Goal: Information Seeking & Learning: Learn about a topic

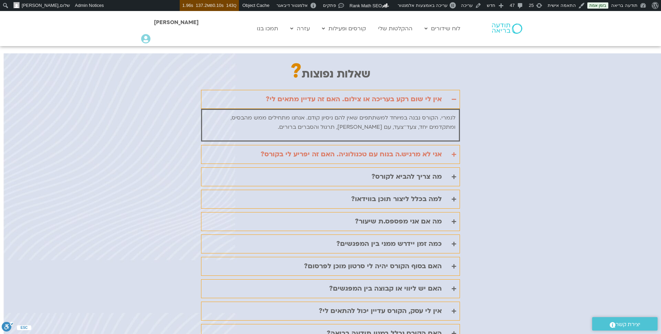
scroll to position [1548, 0]
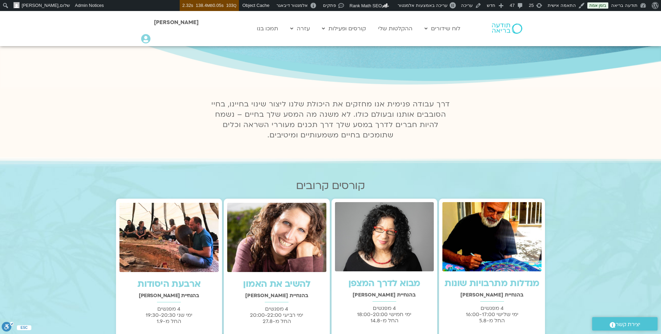
scroll to position [96, 0]
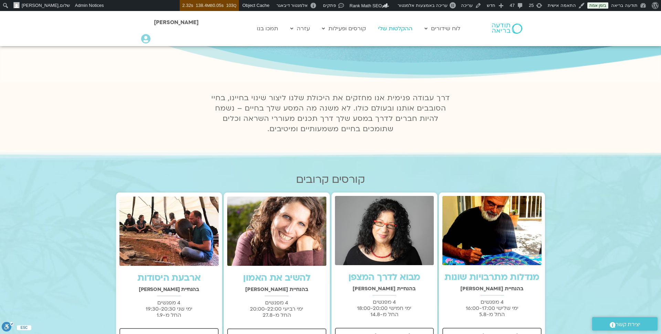
click at [399, 28] on link "ההקלטות שלי" at bounding box center [395, 28] width 41 height 13
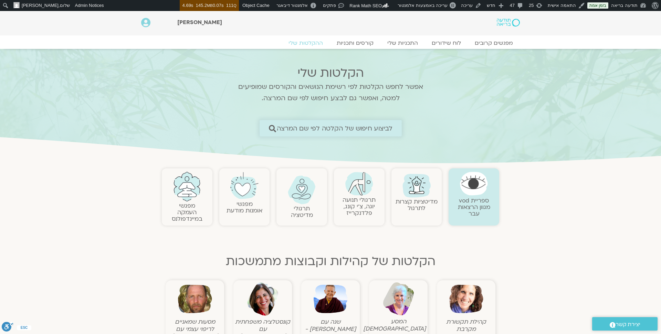
click at [328, 127] on span "לביצוע חיפוש של הקלטה לפי שם המרצה" at bounding box center [334, 128] width 116 height 7
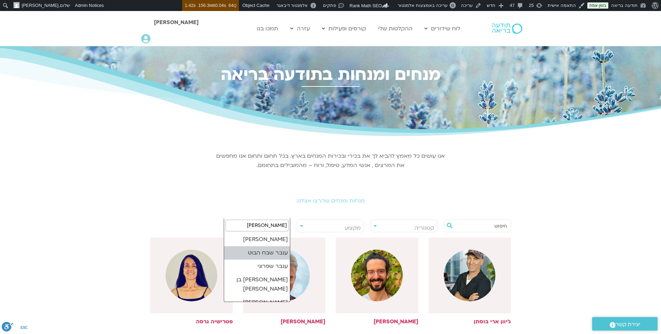
type input "ענבר"
select select "******"
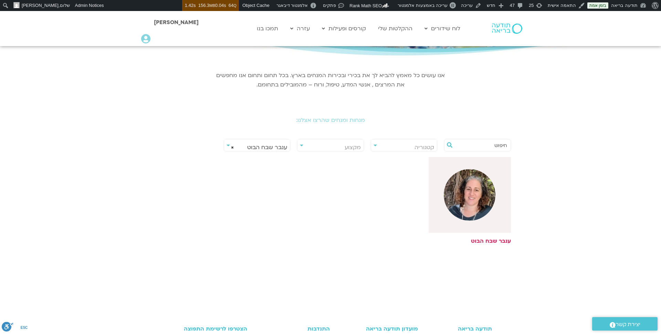
scroll to position [91, 0]
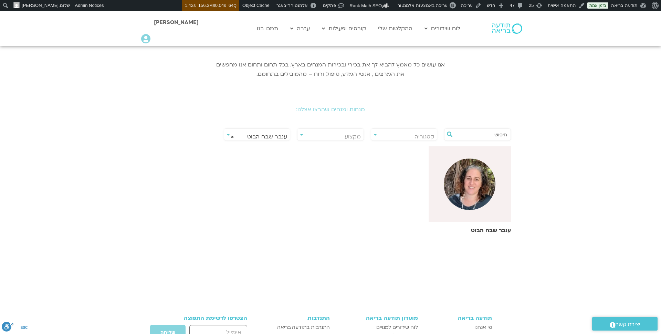
click at [484, 229] on h6 "ענבר שבח הבוט" at bounding box center [470, 230] width 83 height 6
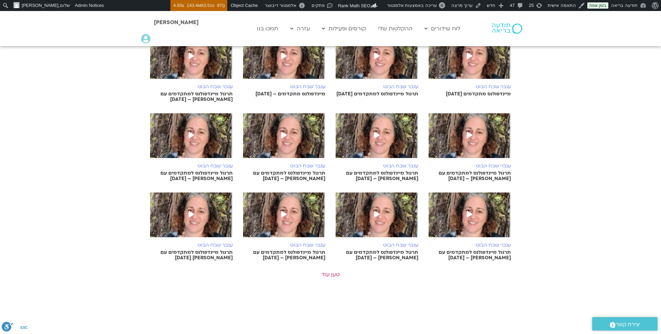
scroll to position [238, 0]
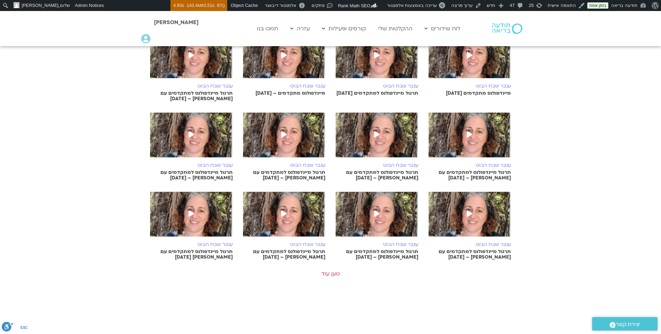
click at [393, 163] on h6 "ענבר שבח הבוט" at bounding box center [377, 166] width 83 height 6
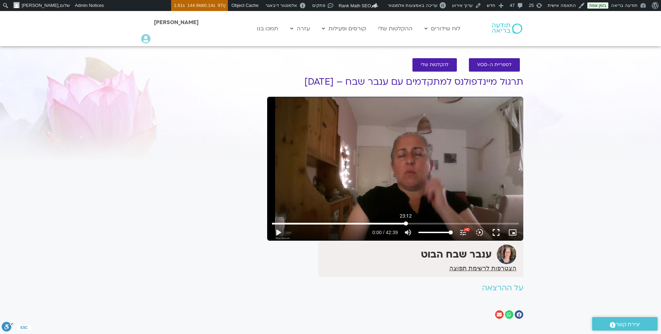
click at [406, 225] on input "Seek" at bounding box center [395, 223] width 247 height 4
click at [277, 232] on button "play_arrow" at bounding box center [278, 232] width 17 height 17
click at [413, 223] on input "Seek" at bounding box center [395, 223] width 247 height 4
click at [421, 222] on input "Seek" at bounding box center [395, 223] width 247 height 4
click at [430, 223] on input "Seek" at bounding box center [395, 223] width 247 height 4
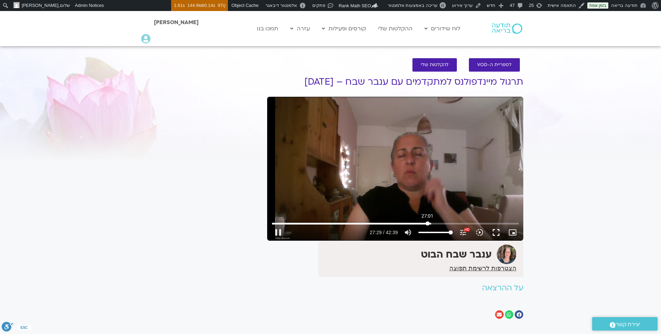
click at [428, 223] on input "Seek" at bounding box center [395, 223] width 247 height 4
click at [436, 223] on input "Seek" at bounding box center [395, 223] width 247 height 4
click at [448, 224] on input "Seek" at bounding box center [395, 223] width 247 height 4
click at [464, 223] on input "Seek" at bounding box center [395, 223] width 247 height 4
click at [278, 230] on button "pause" at bounding box center [278, 232] width 17 height 17
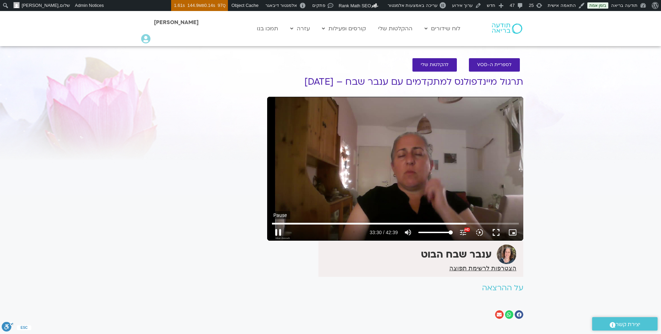
type input "2010.486094"
click at [403, 27] on link "ההקלטות שלי" at bounding box center [395, 28] width 41 height 13
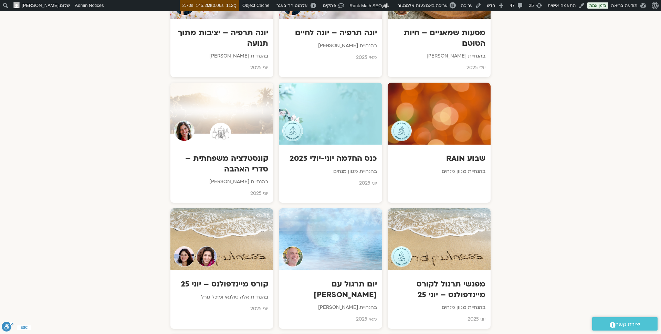
scroll to position [1165, 0]
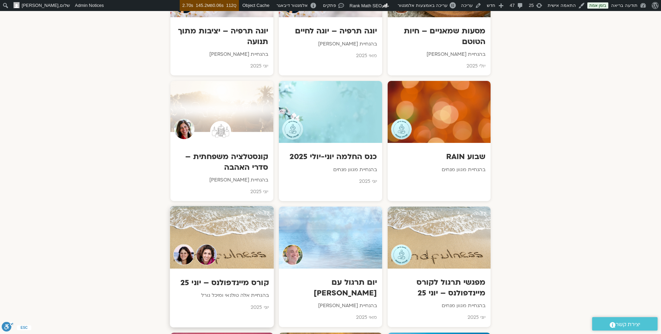
click at [252, 278] on h3 "קורס מיינדפולנס – יוני 25" at bounding box center [222, 283] width 94 height 11
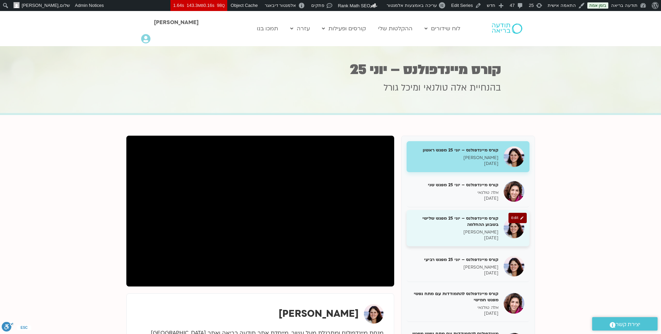
click at [472, 229] on p "מיכל גורל" at bounding box center [455, 232] width 87 height 6
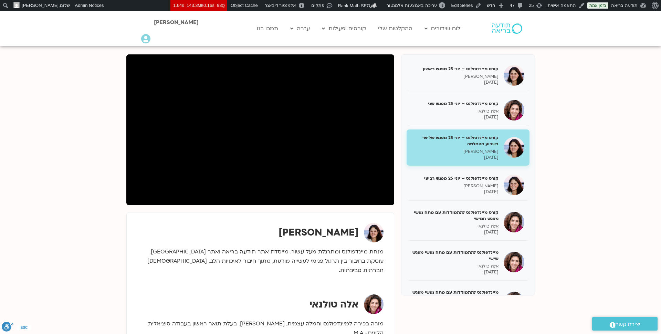
scroll to position [72, 0]
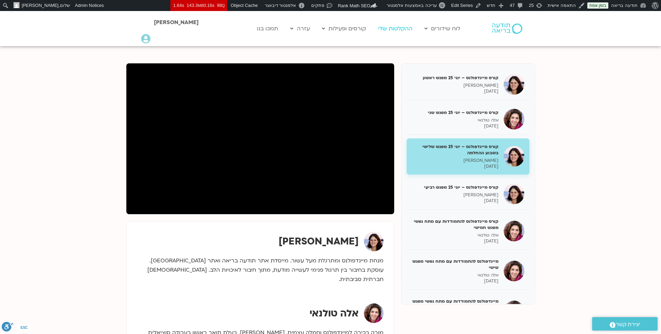
click at [390, 25] on link "ההקלטות שלי" at bounding box center [395, 28] width 41 height 13
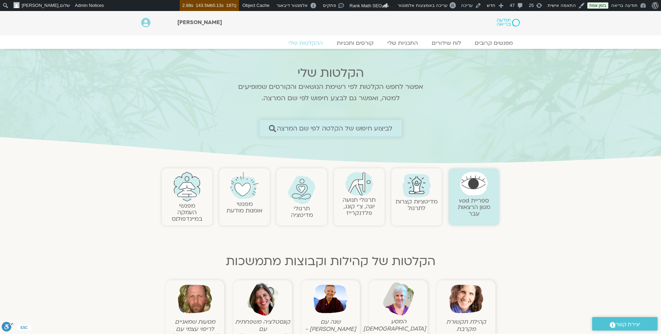
click at [333, 128] on span "לביצוע חיפוש של הקלטה לפי שם המרצה" at bounding box center [334, 128] width 116 height 7
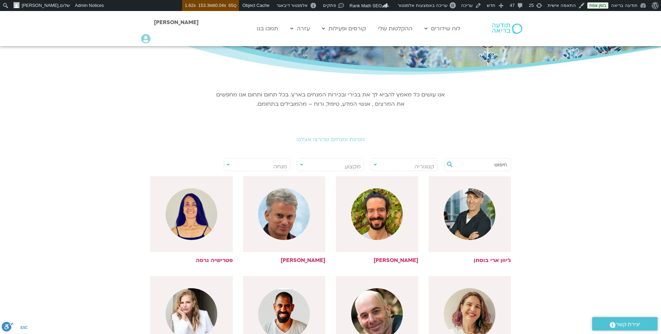
scroll to position [33, 0]
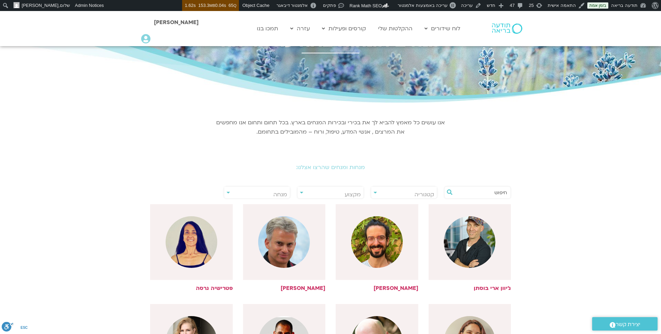
click at [475, 194] on input "text" at bounding box center [481, 193] width 52 height 12
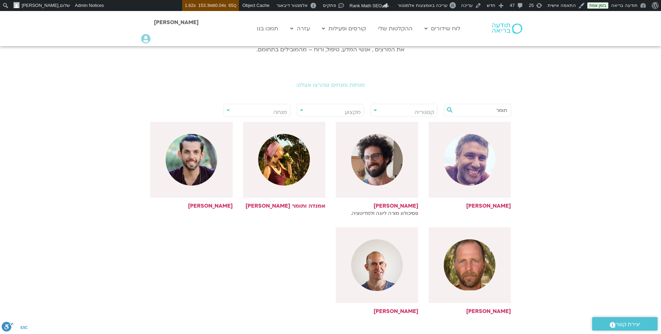
scroll to position [119, 0]
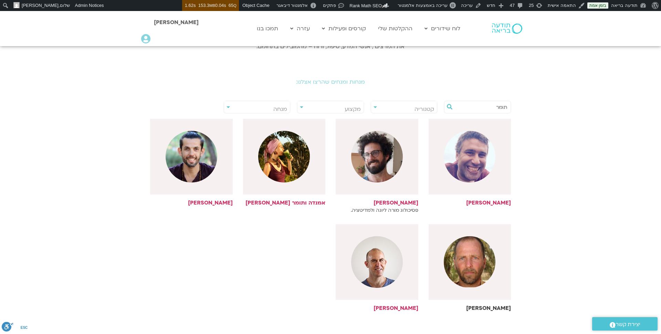
type input "תומר"
click at [458, 273] on img at bounding box center [470, 262] width 52 height 52
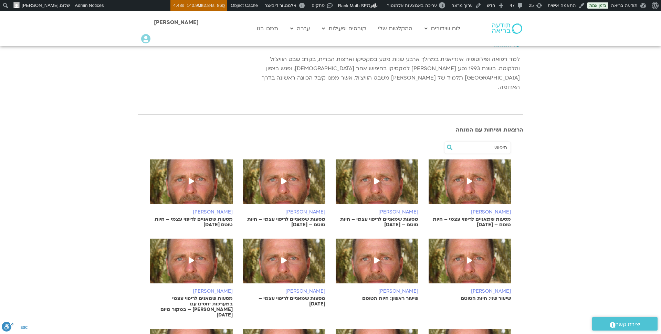
scroll to position [102, 0]
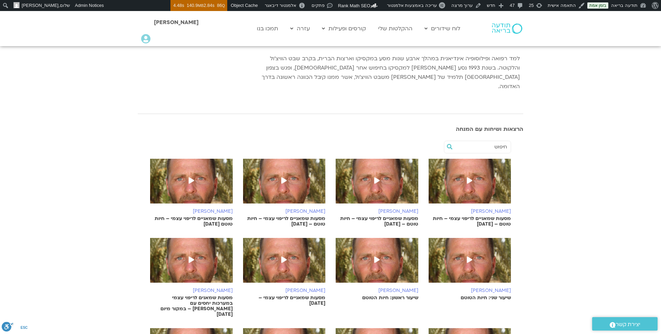
click at [285, 257] on icon at bounding box center [284, 260] width 6 height 6
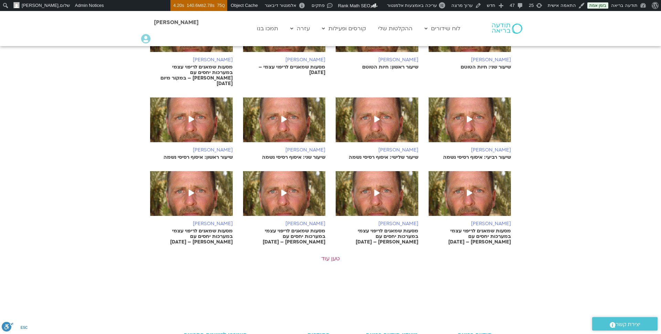
scroll to position [362, 0]
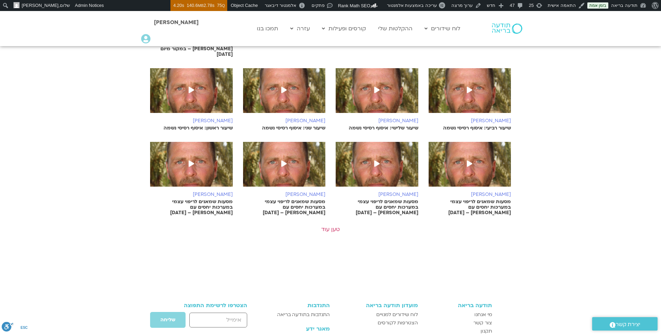
click at [190, 160] on icon at bounding box center [192, 163] width 6 height 6
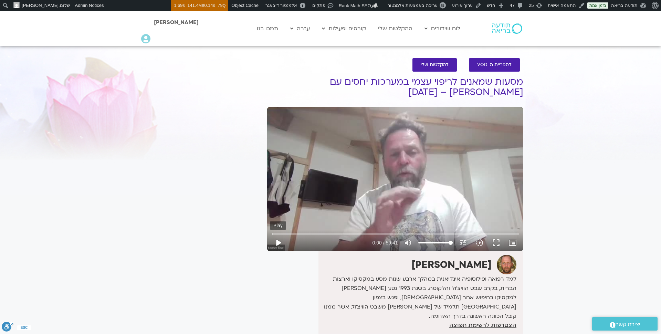
click at [280, 240] on button "play_arrow" at bounding box center [278, 242] width 17 height 17
click at [280, 233] on input "Seek" at bounding box center [395, 234] width 247 height 4
click at [299, 234] on input "Seek" at bounding box center [395, 234] width 247 height 4
click at [326, 234] on input "Seek" at bounding box center [395, 234] width 247 height 4
click at [348, 234] on input "Seek" at bounding box center [395, 234] width 247 height 4
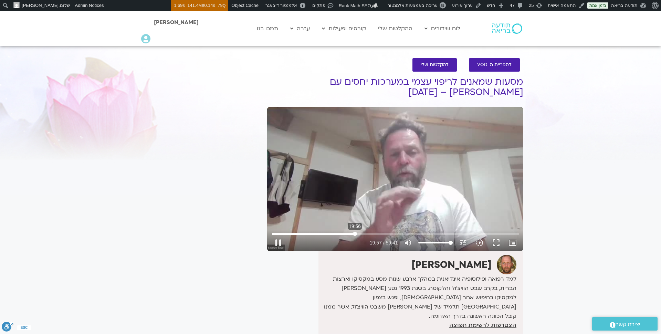
click at [355, 233] on input "Seek" at bounding box center [395, 234] width 247 height 4
click at [352, 234] on input "Seek" at bounding box center [395, 234] width 247 height 4
click at [415, 233] on input "Seek" at bounding box center [395, 234] width 247 height 4
click at [393, 234] on input "Seek" at bounding box center [395, 234] width 247 height 4
click at [404, 234] on input "Seek" at bounding box center [395, 234] width 247 height 4
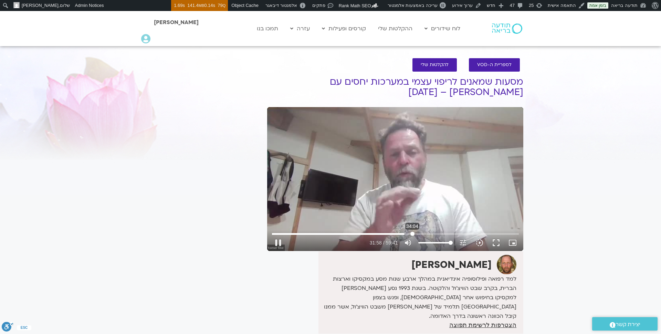
click at [413, 235] on input "Seek" at bounding box center [395, 234] width 247 height 4
click at [425, 233] on input "Seek" at bounding box center [395, 234] width 247 height 4
click at [440, 234] on input "Seek" at bounding box center [395, 234] width 247 height 4
click at [437, 234] on input "Seek" at bounding box center [395, 234] width 247 height 4
click at [445, 234] on input "Seek" at bounding box center [395, 234] width 247 height 4
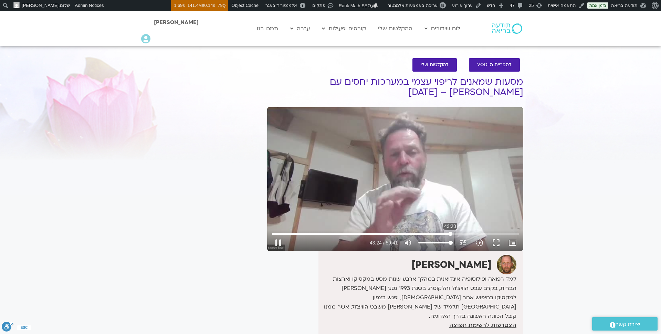
click at [450, 234] on input "Seek" at bounding box center [395, 234] width 247 height 4
click at [457, 234] on input "Seek" at bounding box center [395, 234] width 247 height 4
click at [463, 241] on icon "tune" at bounding box center [463, 243] width 8 height 8
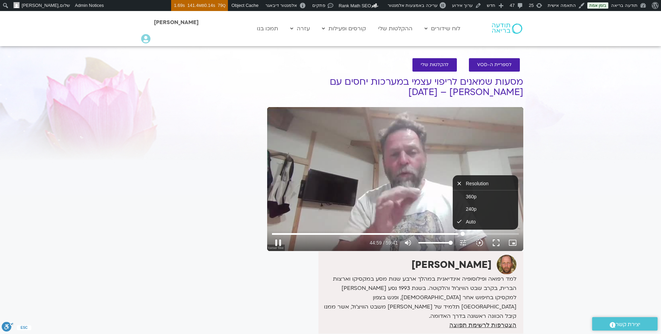
click at [462, 233] on input "Seek" at bounding box center [395, 234] width 247 height 4
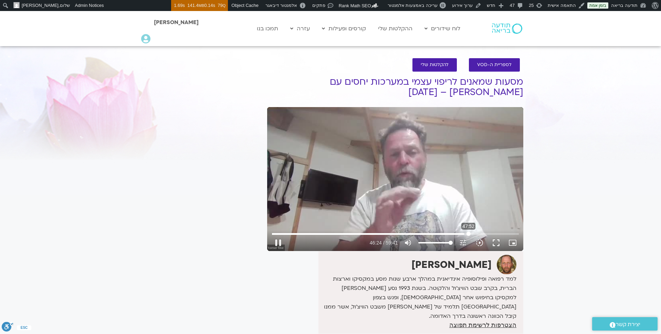
click at [469, 234] on input "Seek" at bounding box center [395, 234] width 247 height 4
click at [475, 234] on input "Seek" at bounding box center [395, 234] width 247 height 4
click at [481, 235] on input "Seek" at bounding box center [395, 234] width 247 height 4
click at [279, 242] on button "pause" at bounding box center [278, 242] width 17 height 17
type input "3108.923518"
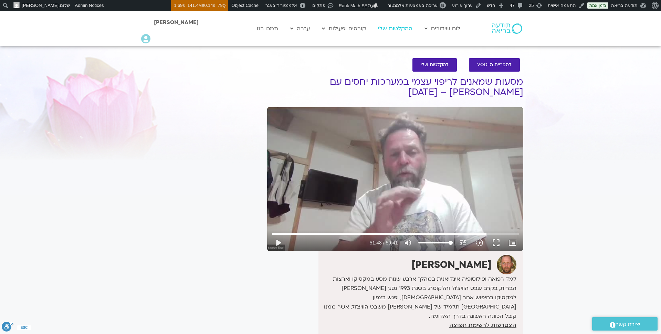
click at [405, 28] on link "ההקלטות שלי" at bounding box center [395, 28] width 41 height 13
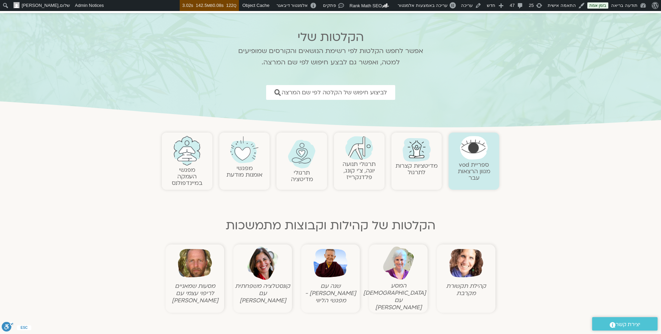
scroll to position [39, 0]
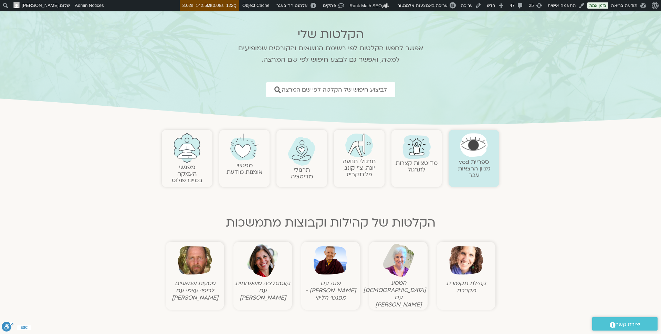
click at [194, 168] on link "מפגשי העמקה במיינדפולנס" at bounding box center [187, 173] width 31 height 21
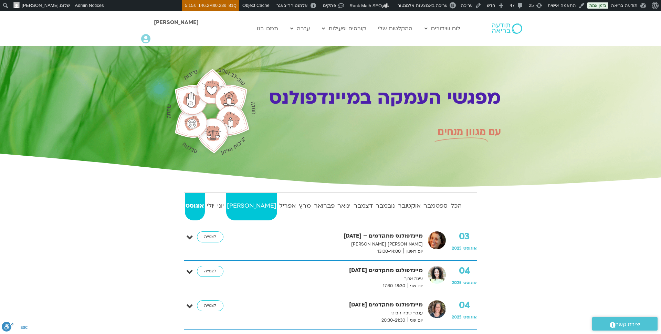
click at [241, 205] on strong "מאי" at bounding box center [251, 206] width 51 height 10
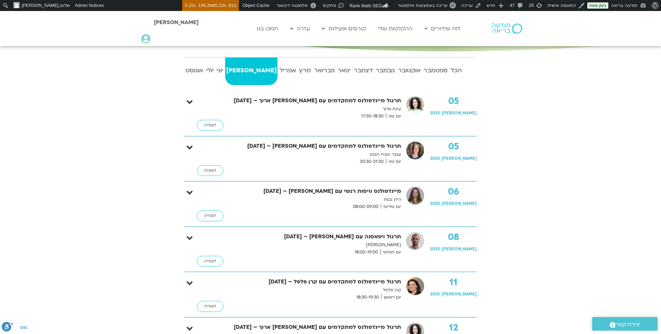
scroll to position [136, 0]
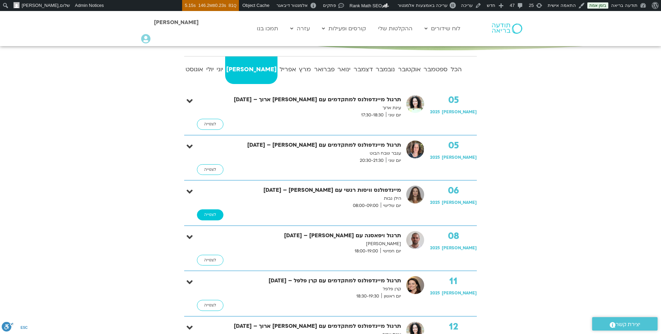
click at [206, 209] on link "לצפייה" at bounding box center [210, 214] width 27 height 11
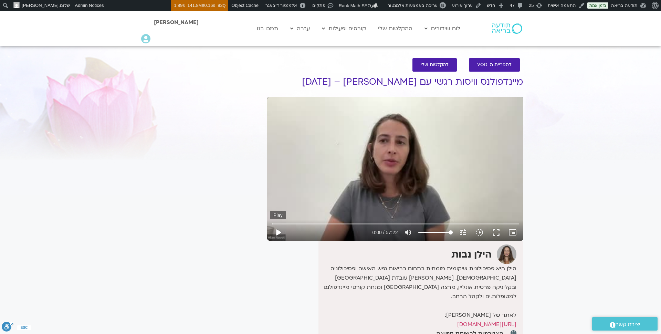
click at [278, 231] on button "play_arrow" at bounding box center [278, 232] width 17 height 17
click at [495, 231] on button "fullscreen" at bounding box center [496, 232] width 17 height 17
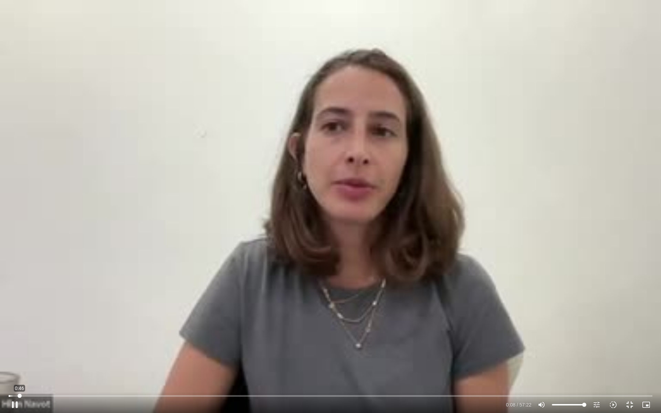
click at [19, 334] on input "Seek" at bounding box center [331, 396] width 644 height 4
click at [104, 334] on input "Seek" at bounding box center [331, 396] width 644 height 4
click at [135, 334] on input "Seek" at bounding box center [331, 396] width 644 height 4
click at [332, 334] on input "Seek" at bounding box center [331, 396] width 644 height 4
click at [508, 334] on input "Seek" at bounding box center [331, 396] width 644 height 4
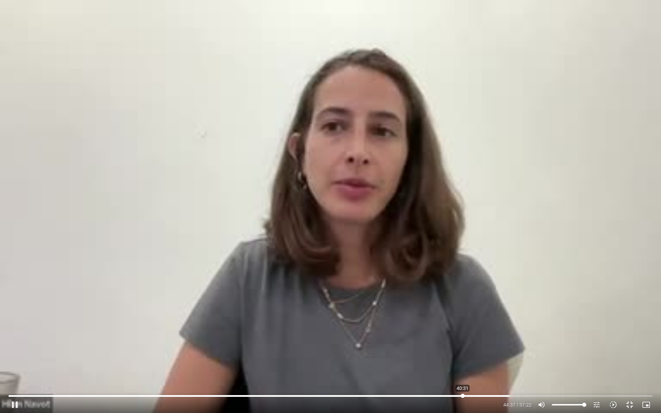
click at [463, 334] on input "Seek" at bounding box center [331, 396] width 644 height 4
click at [483, 334] on input "Seek" at bounding box center [331, 396] width 644 height 4
click at [571, 334] on input "Seek" at bounding box center [331, 396] width 644 height 4
click at [562, 334] on input "Seek" at bounding box center [331, 396] width 644 height 4
click at [571, 334] on input "Seek" at bounding box center [331, 396] width 644 height 4
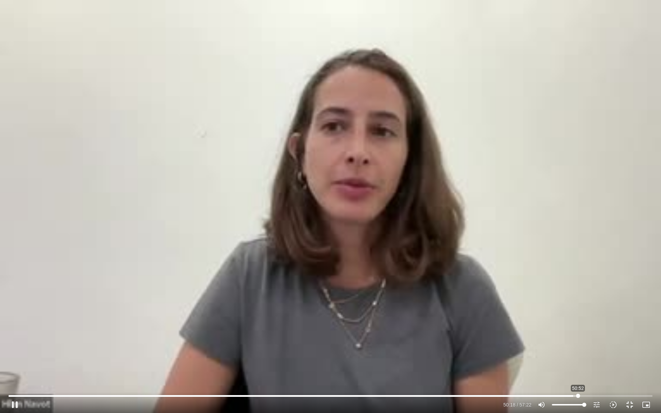
click at [578, 334] on input "Seek" at bounding box center [331, 396] width 644 height 4
click at [591, 334] on input "Seek" at bounding box center [331, 396] width 644 height 4
click at [621, 334] on input "Seek" at bounding box center [331, 396] width 644 height 4
click at [633, 334] on input "Seek" at bounding box center [331, 396] width 644 height 4
click at [639, 334] on input "Seek" at bounding box center [331, 396] width 644 height 4
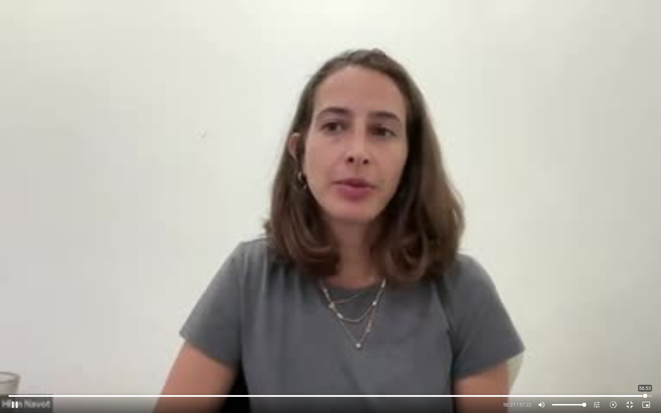
click at [645, 334] on input "Seek" at bounding box center [331, 396] width 644 height 4
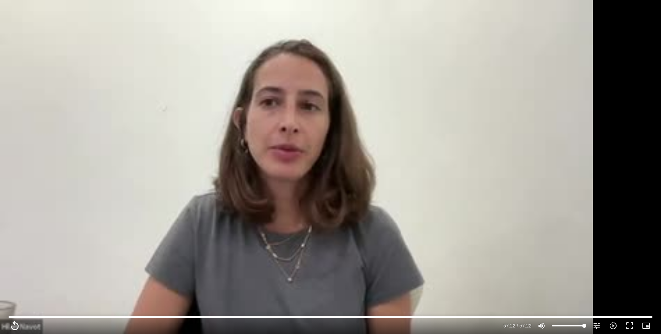
type input "3442.2"
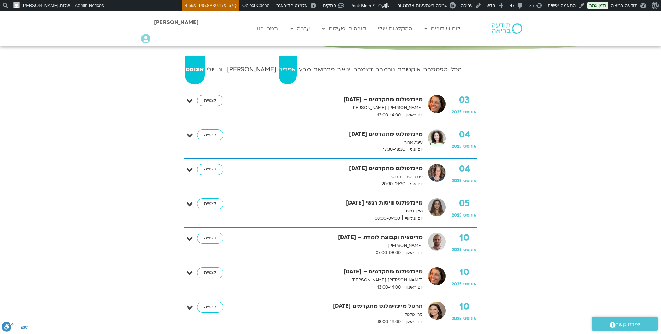
click at [279, 69] on strong "אפריל" at bounding box center [288, 69] width 18 height 10
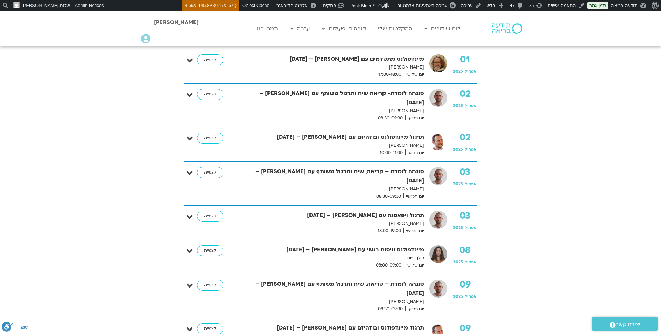
scroll to position [216, 0]
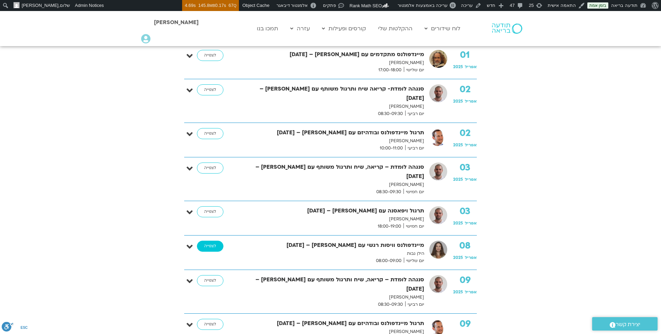
click at [207, 241] on link "לצפייה" at bounding box center [210, 246] width 27 height 11
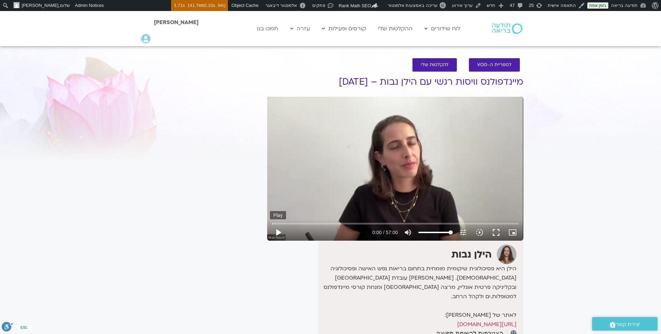
click at [279, 232] on button "play_arrow" at bounding box center [278, 232] width 17 height 17
click at [277, 223] on input "Seek" at bounding box center [395, 223] width 247 height 4
click at [284, 224] on input "Seek" at bounding box center [395, 223] width 247 height 4
click at [290, 225] on input "Seek" at bounding box center [395, 223] width 247 height 4
click at [300, 224] on input "Seek" at bounding box center [395, 223] width 247 height 4
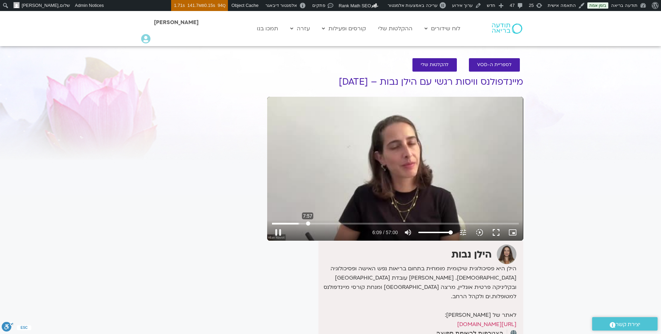
click at [308, 223] on input "Seek" at bounding box center [395, 223] width 247 height 4
click at [281, 233] on button "pause" at bounding box center [278, 232] width 17 height 17
click at [279, 231] on button "play_arrow" at bounding box center [278, 232] width 17 height 17
click at [315, 222] on input "Seek" at bounding box center [395, 223] width 247 height 4
click at [325, 223] on input "Seek" at bounding box center [395, 223] width 247 height 4
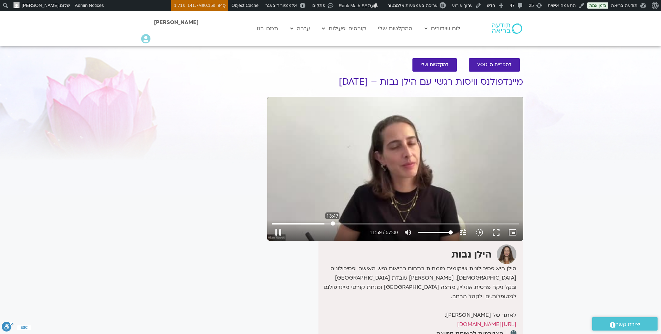
click at [333, 223] on input "Seek" at bounding box center [395, 223] width 247 height 4
click at [342, 223] on input "Seek" at bounding box center [395, 223] width 247 height 4
click at [357, 223] on input "Seek" at bounding box center [395, 223] width 247 height 4
click at [367, 224] on input "Seek" at bounding box center [395, 223] width 247 height 4
click at [386, 223] on input "Seek" at bounding box center [395, 223] width 247 height 4
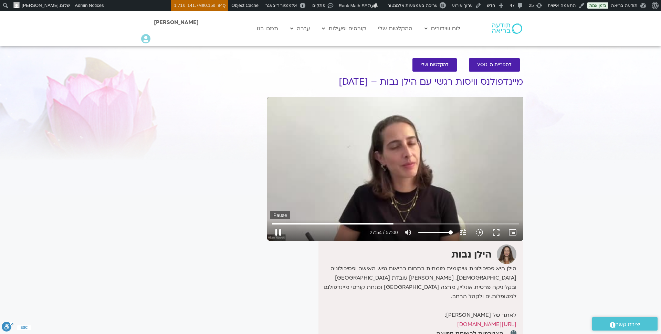
click at [279, 232] on button "pause" at bounding box center [278, 232] width 17 height 17
type input "1675.008288"
click at [407, 30] on link "ההקלטות שלי" at bounding box center [395, 28] width 41 height 13
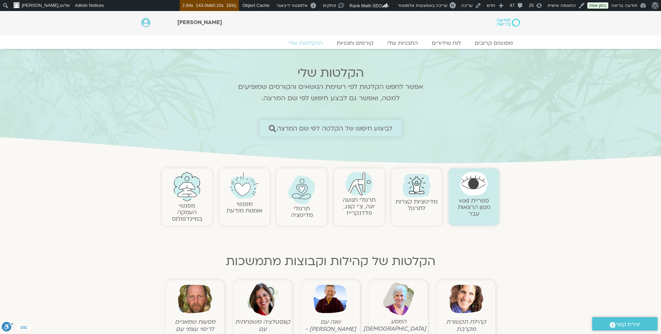
click at [351, 125] on span "לביצוע חיפוש של הקלטה לפי שם המרצה" at bounding box center [334, 128] width 116 height 7
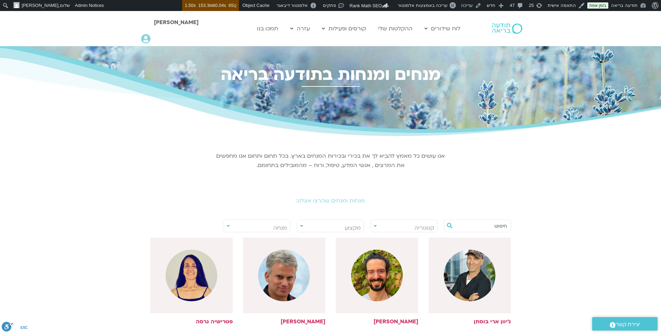
click at [485, 227] on input "text" at bounding box center [481, 226] width 52 height 12
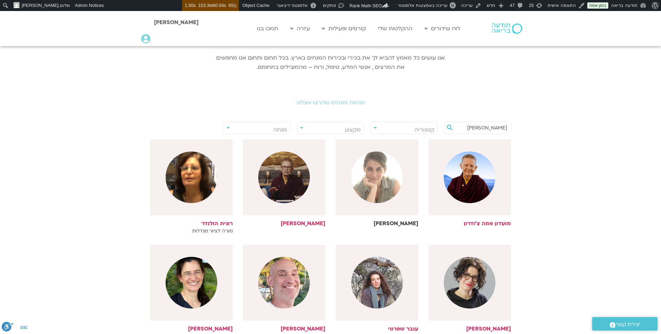
scroll to position [101, 0]
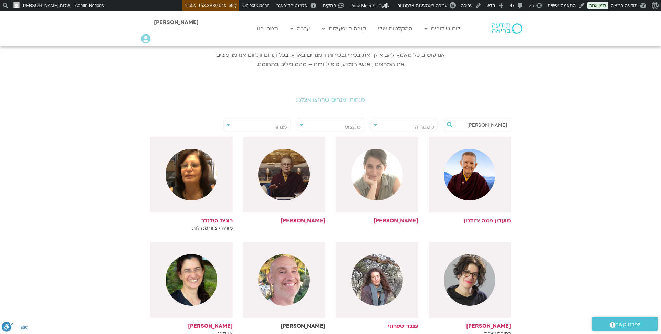
type input "רון"
click at [269, 294] on img at bounding box center [284, 280] width 52 height 52
click at [310, 321] on link "[PERSON_NAME]" at bounding box center [284, 285] width 83 height 87
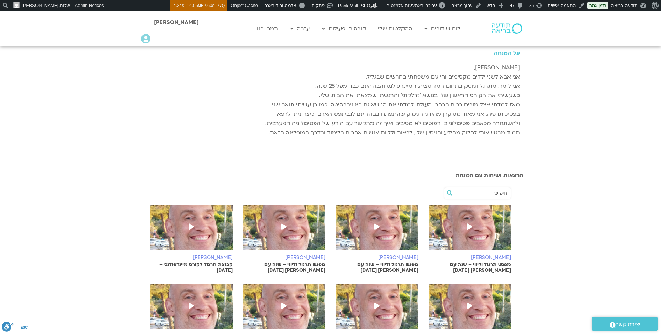
scroll to position [116, 0]
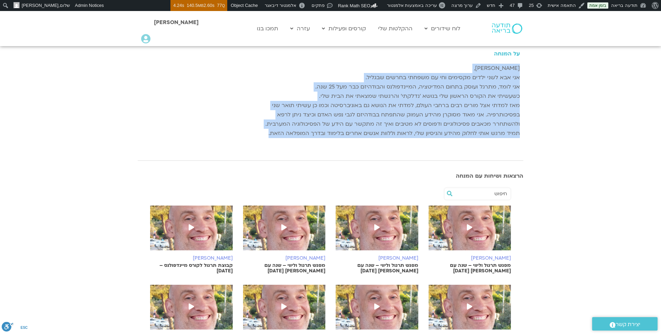
drag, startPoint x: 521, startPoint y: 66, endPoint x: 266, endPoint y: 132, distance: 262.7
click at [266, 132] on div "על המנחה שמי רון, אני אבא לשני ילדים מקסימים וחי עם משפחתי בחרשים שבגליל. אני ל…" at bounding box center [389, 94] width 268 height 108
copy div "שמי רון, אני אבא לשני ילדים מקסימים וחי עם משפחתי בחרשים שבגליל. אני לומד, מתרג…"
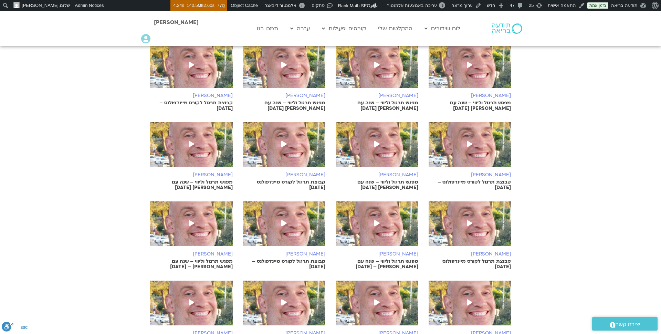
scroll to position [280, 0]
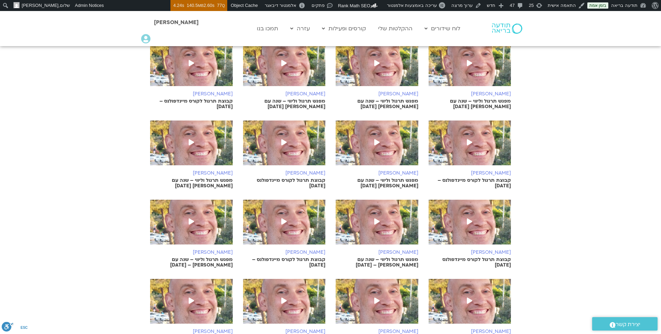
click at [470, 139] on icon at bounding box center [470, 142] width 6 height 6
click at [468, 141] on icon at bounding box center [470, 142] width 6 height 6
click at [480, 180] on p "קבוצת תרגול לקורס מיינדפולנס – 22.7.25" at bounding box center [470, 183] width 83 height 11
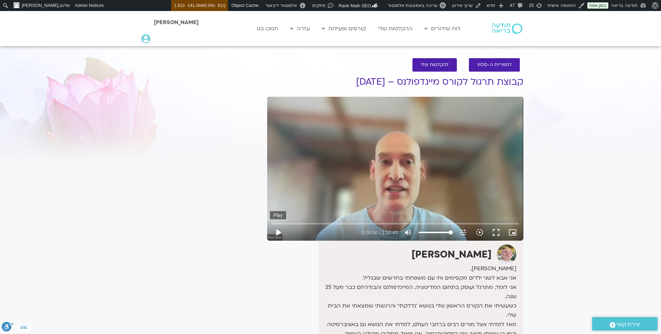
click at [278, 232] on button "play_arrow" at bounding box center [278, 232] width 17 height 17
click at [319, 223] on input "Seek" at bounding box center [395, 223] width 247 height 4
click at [346, 223] on input "Seek" at bounding box center [395, 223] width 247 height 4
click at [343, 223] on input "Seek" at bounding box center [395, 223] width 247 height 4
click at [396, 188] on div "Skip Ad 16:05 pause 0:20:13 / 1:10:43 volume_up Mute tune Resolution Auto 240p …" at bounding box center [395, 169] width 256 height 144
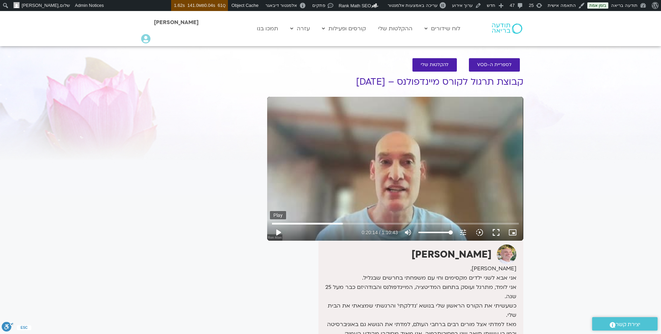
click at [281, 232] on button "play_arrow" at bounding box center [278, 232] width 17 height 17
type input "1216.861243"
click at [347, 224] on input "Seek" at bounding box center [395, 223] width 247 height 4
click at [353, 224] on input "Seek" at bounding box center [395, 223] width 247 height 4
click at [356, 224] on input "Seek" at bounding box center [395, 223] width 247 height 4
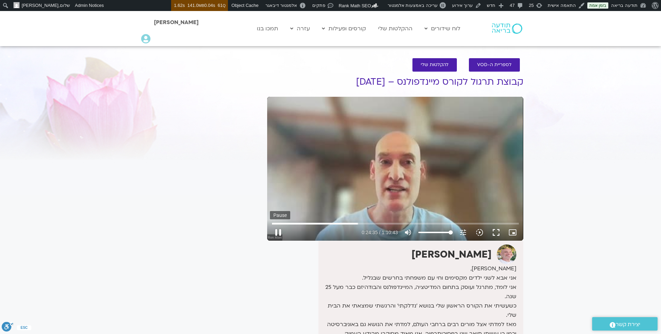
click at [278, 234] on button "pause" at bounding box center [278, 232] width 17 height 17
click at [275, 235] on button "play_arrow" at bounding box center [278, 232] width 17 height 17
click at [370, 225] on input "Seek" at bounding box center [395, 223] width 247 height 4
click at [375, 224] on input "Seek" at bounding box center [395, 223] width 247 height 4
click at [377, 224] on input "Seek" at bounding box center [395, 223] width 247 height 4
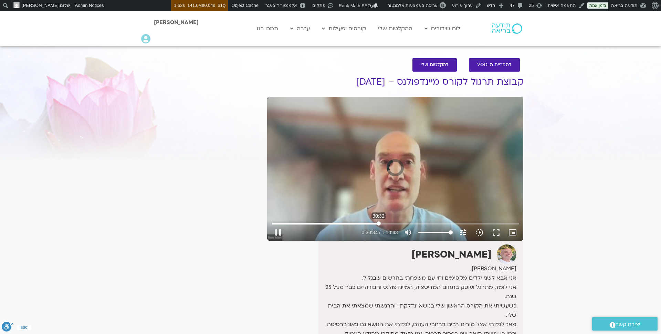
click at [379, 224] on input "Seek" at bounding box center [395, 223] width 247 height 4
click at [382, 224] on input "Seek" at bounding box center [395, 223] width 247 height 4
click at [390, 225] on input "Seek" at bounding box center [395, 223] width 247 height 4
click at [389, 224] on input "Seek" at bounding box center [395, 223] width 247 height 4
click at [387, 224] on input "Seek" at bounding box center [395, 223] width 247 height 4
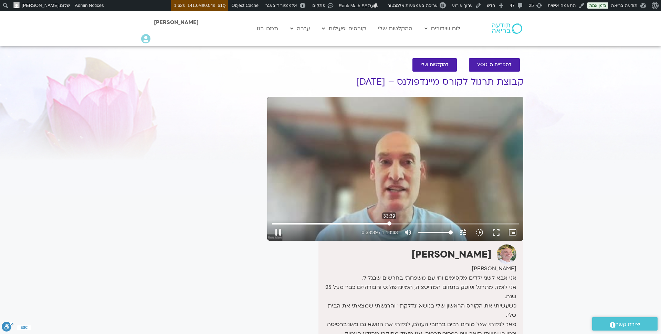
click at [389, 224] on input "Seek" at bounding box center [395, 223] width 247 height 4
click at [279, 231] on button "pause" at bounding box center [278, 232] width 17 height 17
click at [279, 232] on button "play_arrow" at bounding box center [278, 232] width 17 height 17
click at [400, 223] on input "Seek" at bounding box center [395, 223] width 247 height 4
click at [278, 232] on button "pause" at bounding box center [278, 232] width 17 height 17
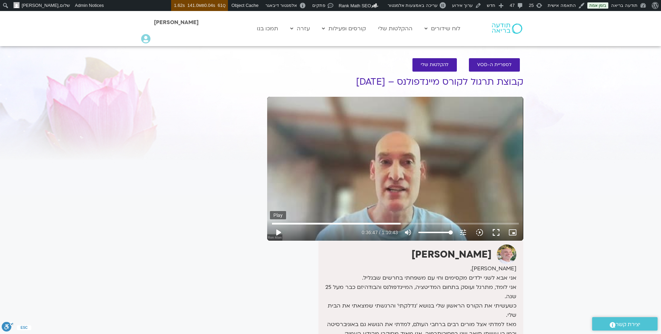
click at [280, 233] on button "play_arrow" at bounding box center [278, 232] width 17 height 17
click at [409, 222] on input "Seek" at bounding box center [395, 223] width 247 height 4
click at [278, 232] on button "pause" at bounding box center [278, 232] width 17 height 17
click at [278, 235] on button "play_arrow" at bounding box center [278, 232] width 17 height 17
click at [415, 223] on input "Seek" at bounding box center [395, 223] width 247 height 4
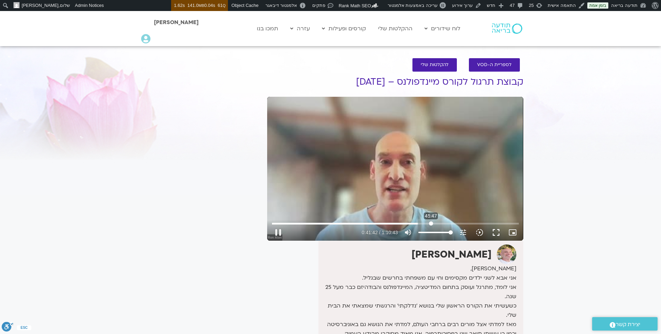
click at [431, 225] on input "Seek" at bounding box center [395, 223] width 247 height 4
click at [447, 223] on input "Seek" at bounding box center [395, 223] width 247 height 4
click at [455, 224] on input "Seek" at bounding box center [395, 223] width 247 height 4
click at [468, 224] on div "Skip Ad 55:43 pause 0:53:29 / 1:10:43 volume_up Mute tune Resolution Auto 240p …" at bounding box center [395, 229] width 251 height 22
click at [470, 221] on div "Skip Ad 56:55 pause 0:53:30 / 1:10:43 volume_up Mute tune Resolution Auto 240p …" at bounding box center [395, 229] width 251 height 22
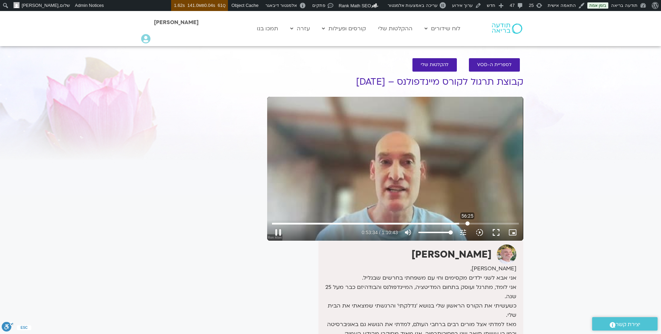
click at [468, 223] on input "Seek" at bounding box center [395, 223] width 247 height 4
click at [478, 223] on input "Seek" at bounding box center [395, 223] width 247 height 4
click at [279, 231] on button "pause" at bounding box center [278, 232] width 17 height 17
click at [279, 231] on button "play_arrow" at bounding box center [278, 232] width 17 height 17
click at [484, 223] on input "Seek" at bounding box center [395, 223] width 247 height 4
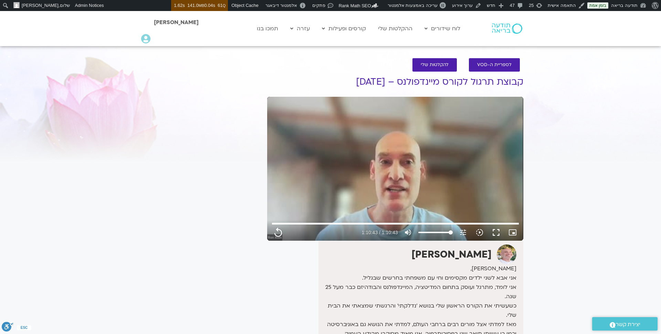
type input "4243.32"
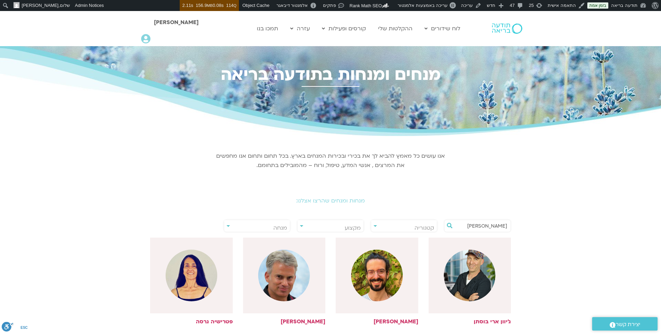
click at [493, 224] on input "רון" at bounding box center [481, 226] width 52 height 12
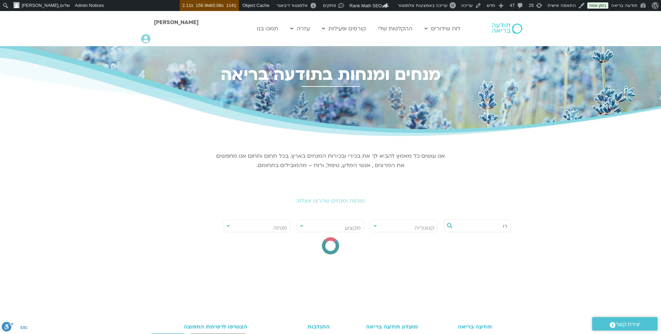
type input "ר"
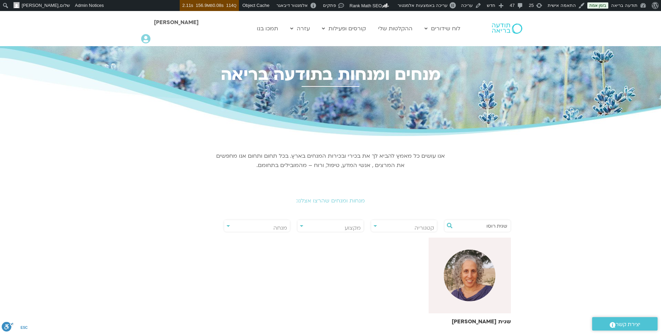
type input "שגית רוסו"
click at [455, 251] on div at bounding box center [470, 276] width 83 height 76
click at [464, 281] on img at bounding box center [470, 276] width 52 height 52
click at [484, 320] on h6 "שגית [PERSON_NAME]" at bounding box center [470, 322] width 83 height 6
click at [478, 323] on h6 "שגית [PERSON_NAME]" at bounding box center [470, 322] width 83 height 6
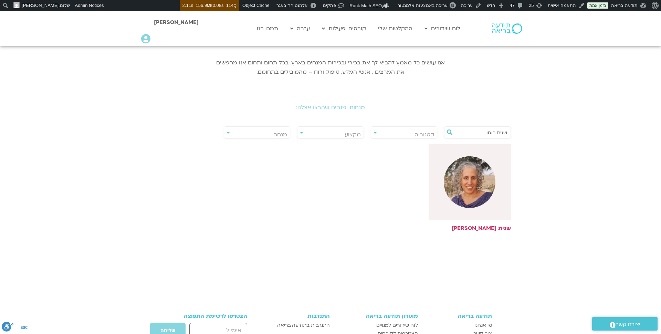
scroll to position [95, 0]
click at [490, 228] on h6 "שגית [PERSON_NAME]" at bounding box center [470, 226] width 83 height 6
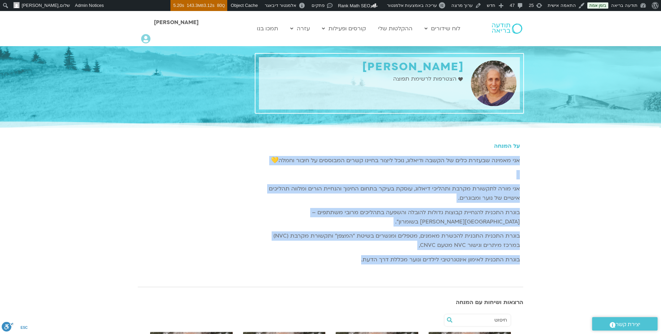
drag, startPoint x: 522, startPoint y: 159, endPoint x: 357, endPoint y: 258, distance: 192.4
click at [357, 258] on div "על המנחה אני מאמינה שבעזרת כלים של הקשבה ודיאלוג, נוכל ליצור בחיינו קשרים המבוס…" at bounding box center [389, 204] width 268 height 142
copy div "אני מאמינה שבעזרת כלים של הקשבה ודיאלוג, נוכל ליצור בחיינו קשרים המבוססים על חי…"
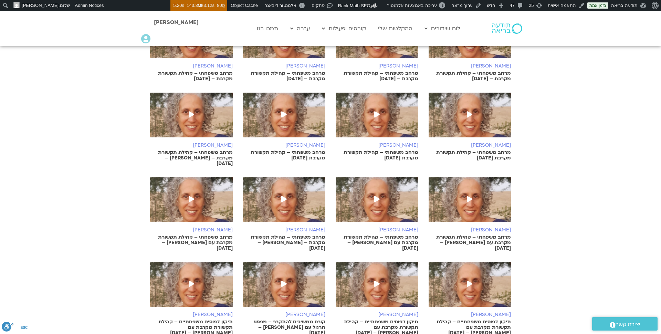
scroll to position [322, 0]
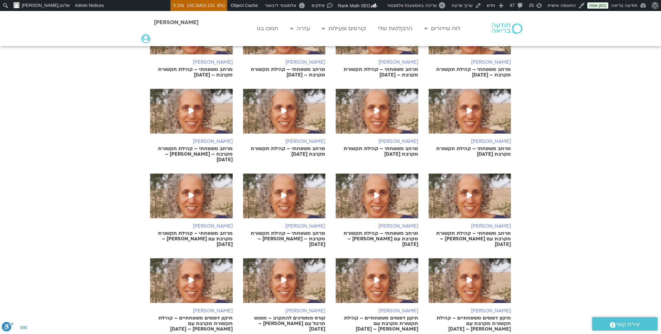
click at [377, 192] on icon at bounding box center [377, 195] width 6 height 6
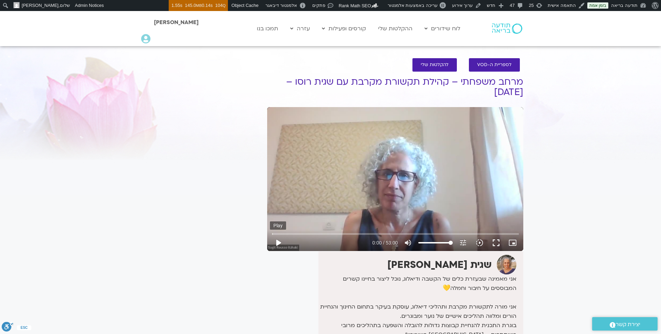
click at [276, 241] on button "play_arrow" at bounding box center [278, 242] width 17 height 17
click at [280, 233] on input "Seek" at bounding box center [395, 234] width 247 height 4
click at [276, 234] on input "Seek" at bounding box center [395, 234] width 247 height 4
click at [497, 242] on button "fullscreen" at bounding box center [496, 242] width 17 height 17
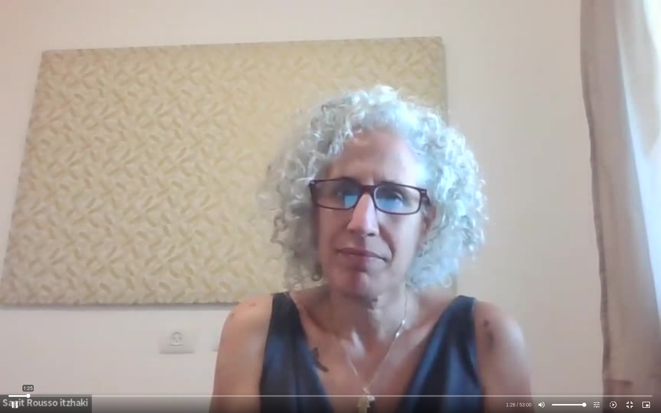
click at [28, 334] on input "Seek" at bounding box center [331, 396] width 644 height 4
click at [32, 334] on input "Seek" at bounding box center [331, 396] width 644 height 4
click at [36, 334] on input "Seek" at bounding box center [331, 396] width 644 height 4
click at [44, 334] on input "Seek" at bounding box center [331, 396] width 644 height 4
click at [55, 334] on input "Seek" at bounding box center [331, 396] width 644 height 4
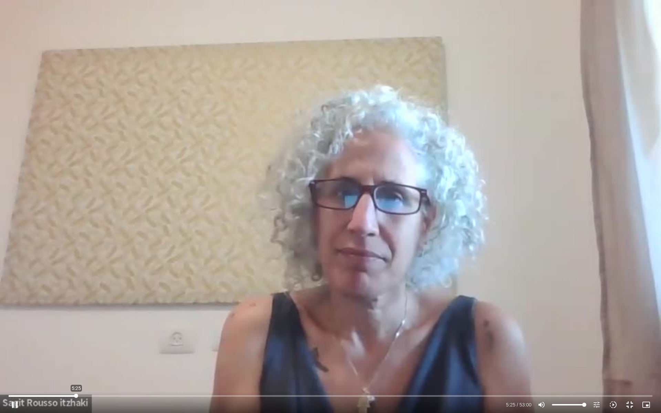
click at [76, 334] on input "Seek" at bounding box center [331, 396] width 644 height 4
click at [91, 334] on input "Seek" at bounding box center [331, 396] width 644 height 4
click at [101, 334] on input "Seek" at bounding box center [331, 396] width 644 height 4
click at [16, 334] on button "pause" at bounding box center [15, 405] width 17 height 17
click at [296, 334] on input "Seek" at bounding box center [331, 396] width 644 height 4
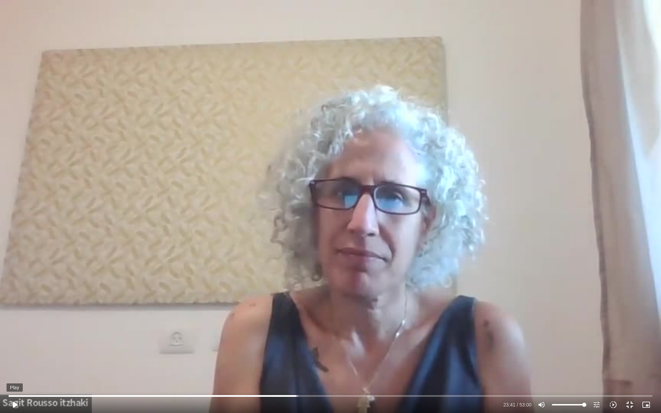
click at [14, 334] on button "play_arrow" at bounding box center [15, 405] width 17 height 17
click at [236, 334] on input "Seek" at bounding box center [331, 396] width 644 height 4
click at [242, 334] on input "Seek" at bounding box center [331, 396] width 644 height 4
click at [284, 334] on input "Seek" at bounding box center [331, 396] width 644 height 4
click at [303, 334] on input "Seek" at bounding box center [331, 396] width 644 height 4
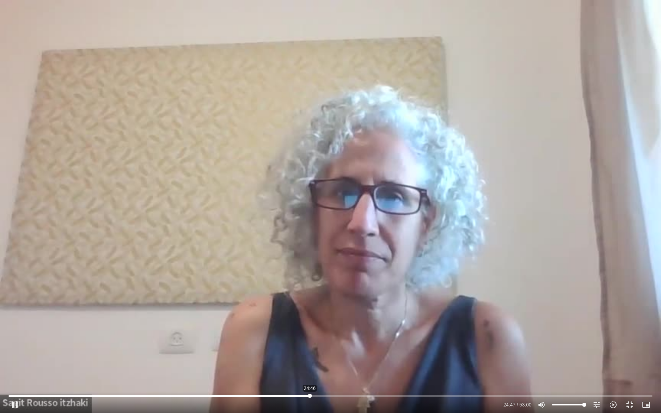
click at [310, 334] on input "Seek" at bounding box center [331, 396] width 644 height 4
click at [319, 334] on input "Seek" at bounding box center [331, 396] width 644 height 4
click at [326, 334] on input "Seek" at bounding box center [331, 396] width 644 height 4
click at [335, 334] on input "Seek" at bounding box center [331, 396] width 644 height 4
click at [347, 334] on input "Seek" at bounding box center [331, 396] width 644 height 4
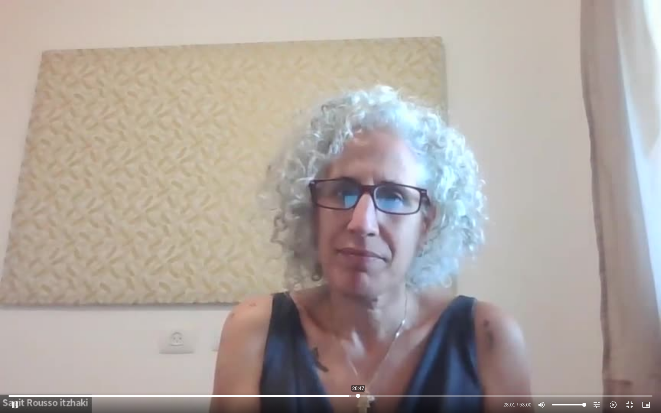
click at [358, 334] on input "Seek" at bounding box center [331, 396] width 644 height 4
click at [368, 334] on input "Seek" at bounding box center [331, 396] width 644 height 4
click at [380, 334] on input "Seek" at bounding box center [331, 396] width 644 height 4
click at [388, 334] on input "Seek" at bounding box center [331, 396] width 644 height 4
click at [398, 334] on input "Seek" at bounding box center [331, 396] width 644 height 4
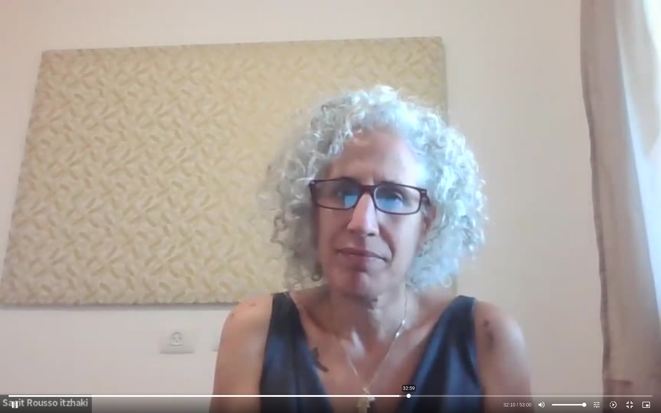
click at [409, 334] on input "Seek" at bounding box center [331, 396] width 644 height 4
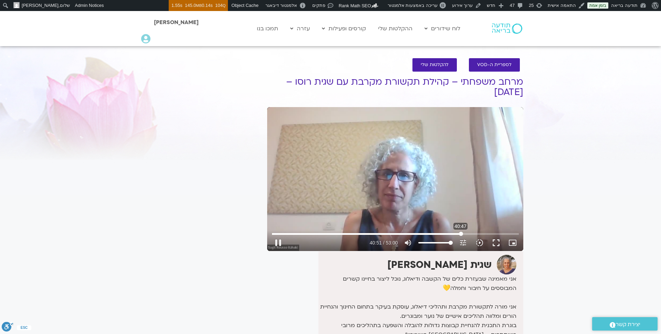
click at [461, 232] on input "Seek" at bounding box center [395, 234] width 247 height 4
click at [487, 233] on input "Seek" at bounding box center [395, 234] width 247 height 4
click at [502, 233] on input "Seek" at bounding box center [395, 234] width 247 height 4
click at [509, 234] on input "Seek" at bounding box center [395, 234] width 247 height 4
click at [280, 242] on button "pause" at bounding box center [278, 242] width 17 height 17
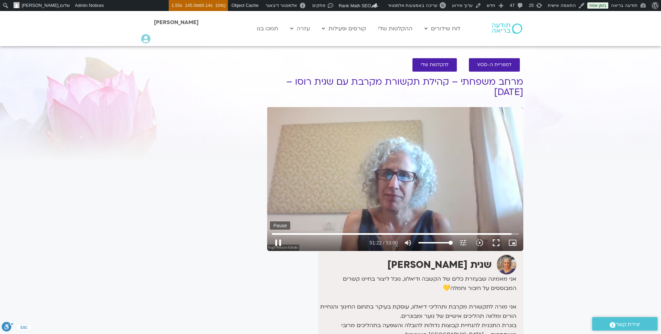
type input "3082.159926"
